Goal: Task Accomplishment & Management: Use online tool/utility

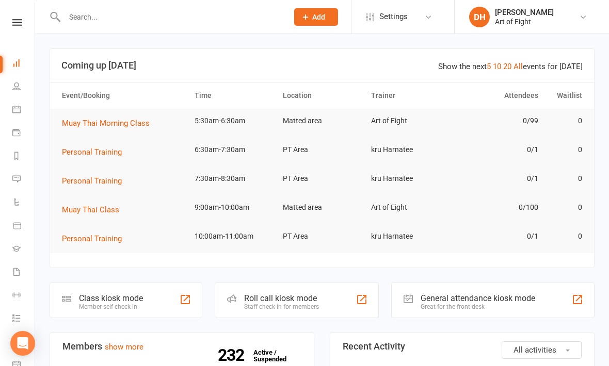
click at [112, 283] on div "Class kiosk mode Member self check-in" at bounding box center [126, 301] width 153 height 36
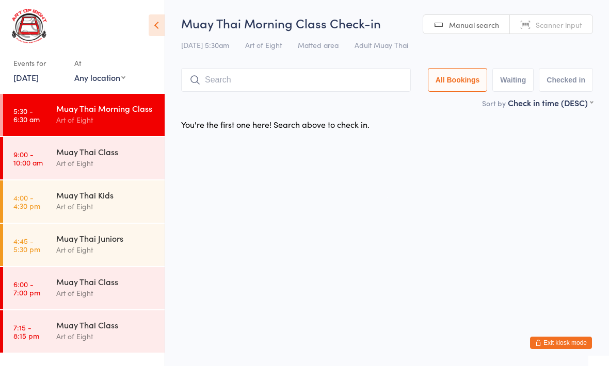
click at [263, 78] on input "search" at bounding box center [296, 80] width 230 height 24
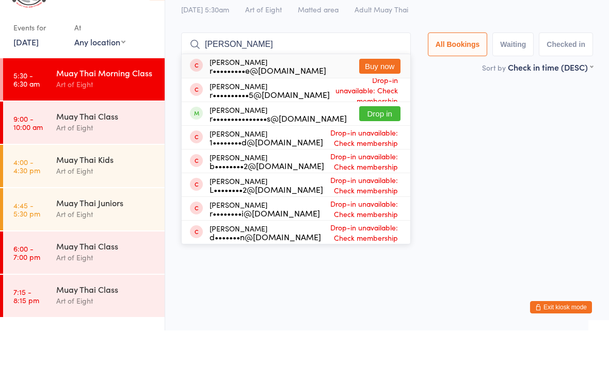
type input "[PERSON_NAME]"
click at [376, 142] on button "Drop in" at bounding box center [379, 149] width 41 height 15
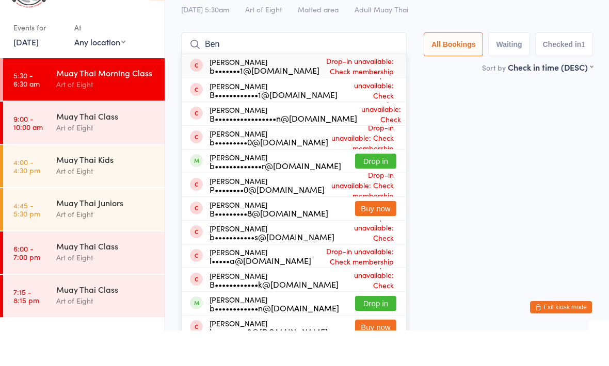
type input "Ben"
click at [367, 189] on button "Drop in" at bounding box center [375, 196] width 41 height 15
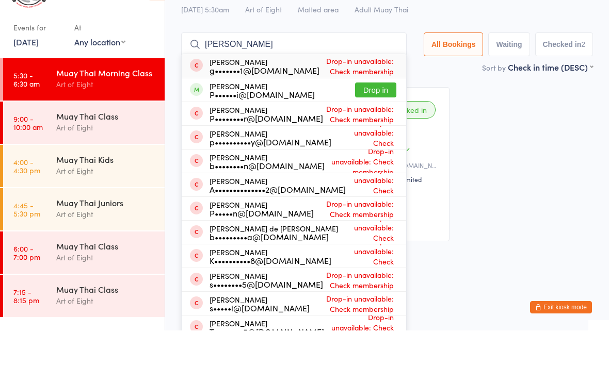
type input "[PERSON_NAME]"
click at [365, 118] on button "Drop in" at bounding box center [375, 125] width 41 height 15
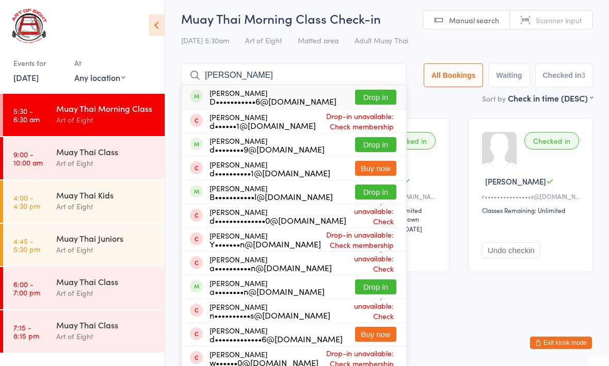
scroll to position [1, 0]
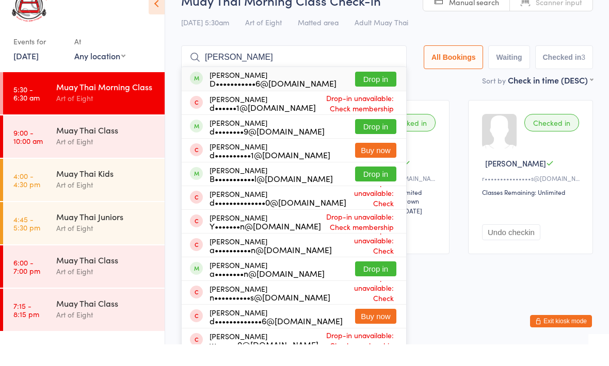
type input "[PERSON_NAME]"
click at [364, 141] on button "Drop in" at bounding box center [375, 148] width 41 height 15
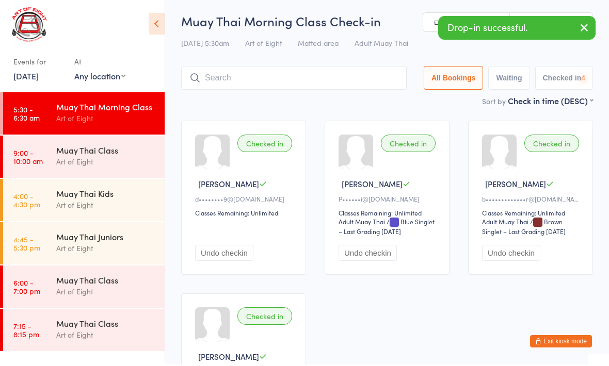
scroll to position [0, 0]
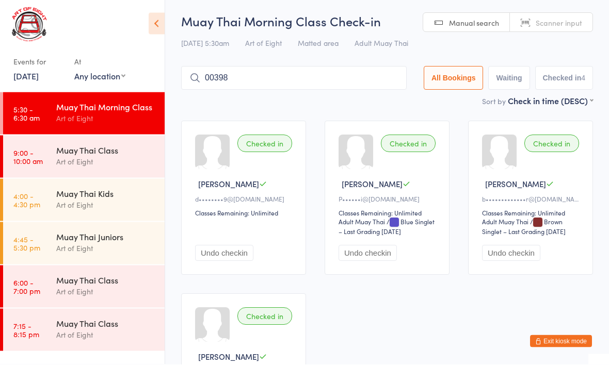
type input "00398"
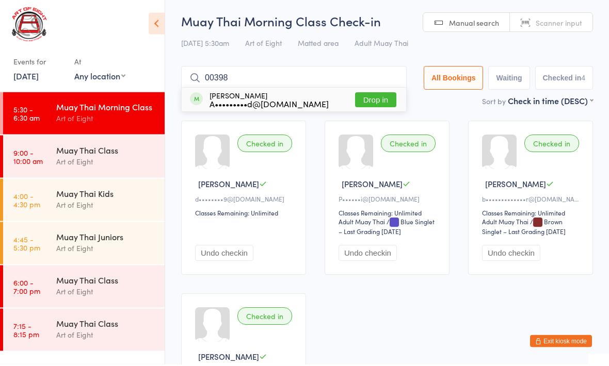
click at [382, 94] on button "Drop in" at bounding box center [375, 101] width 41 height 15
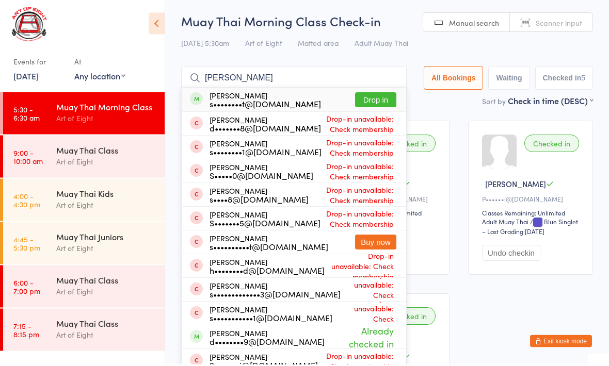
type input "[PERSON_NAME]"
click at [375, 102] on button "Drop in" at bounding box center [375, 101] width 41 height 15
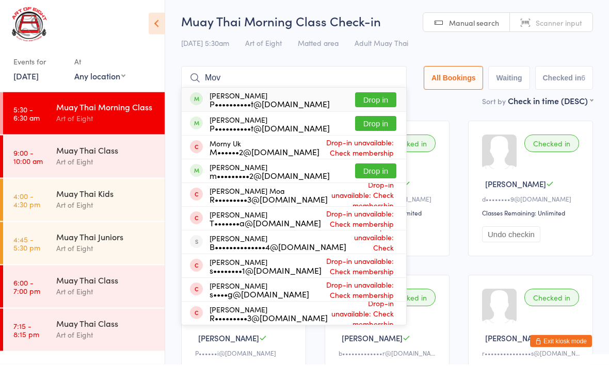
type input "Mov"
click at [358, 173] on button "Drop in" at bounding box center [375, 173] width 41 height 15
